Goal: Task Accomplishment & Management: Complete application form

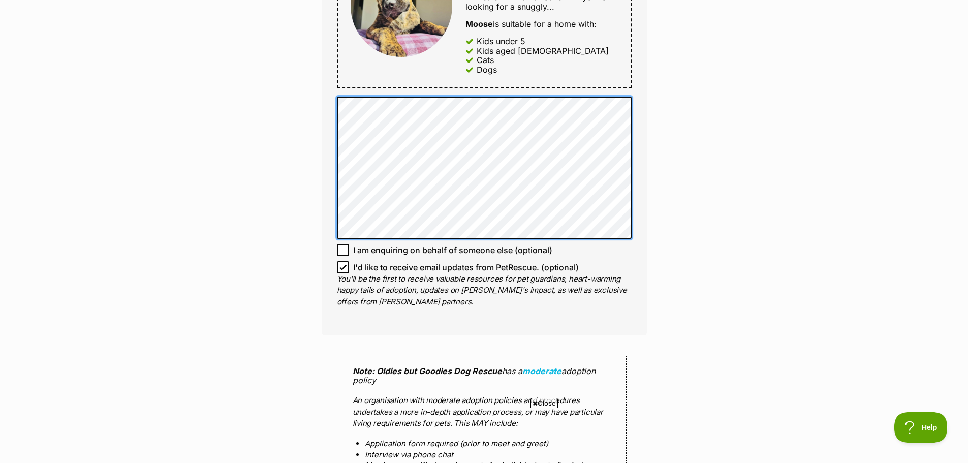
scroll to position [762, 0]
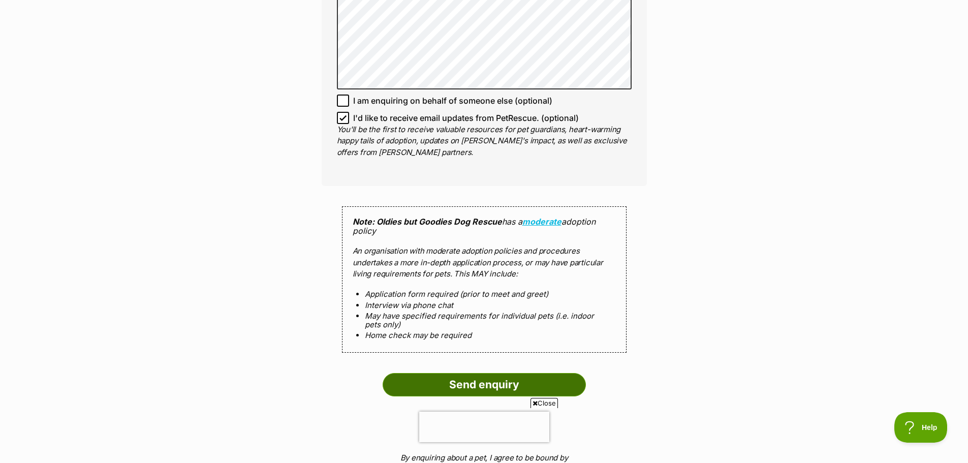
click at [512, 385] on input "Send enquiry" at bounding box center [484, 384] width 203 height 23
